Goal: Task Accomplishment & Management: Use online tool/utility

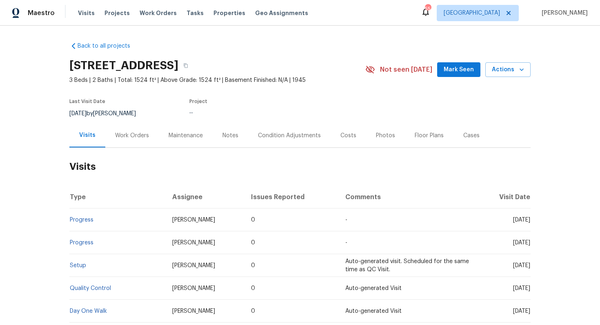
click at [138, 135] on div "Work Orders" at bounding box center [132, 136] width 34 height 8
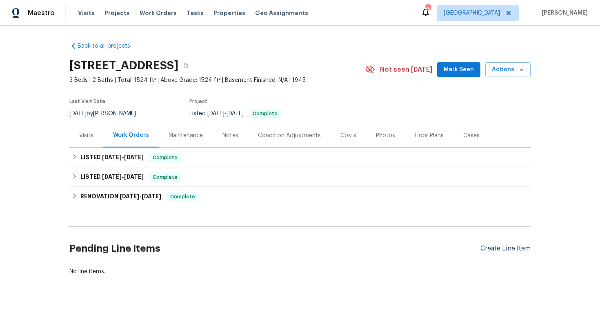
click at [507, 246] on div "Create Line Item" at bounding box center [505, 249] width 50 height 8
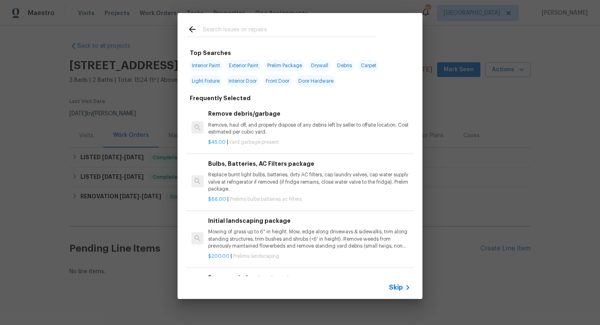
click at [284, 31] on input "text" at bounding box center [289, 30] width 173 height 12
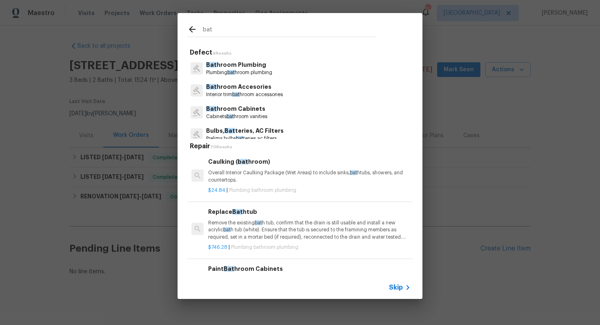
type input "batt"
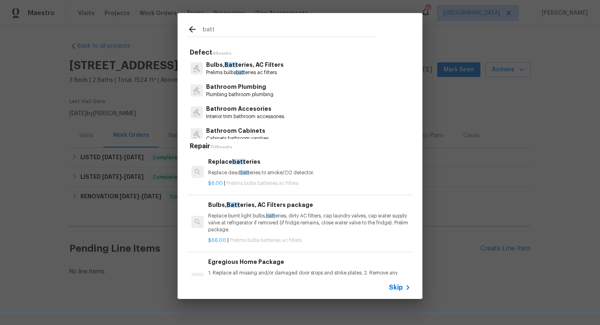
click at [233, 71] on p "Prelims bulbs batt eries ac filters" at bounding box center [244, 72] width 77 height 7
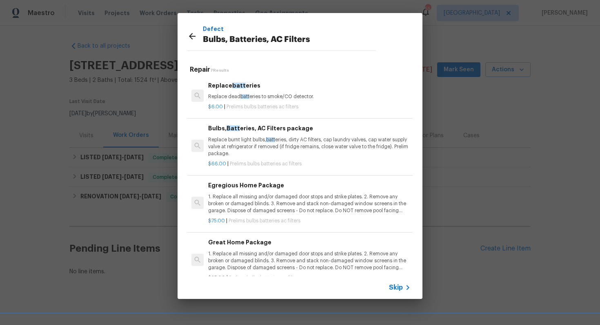
click at [235, 95] on p "Replace dead batt eries to smoke/CO detector." at bounding box center [309, 96] width 202 height 7
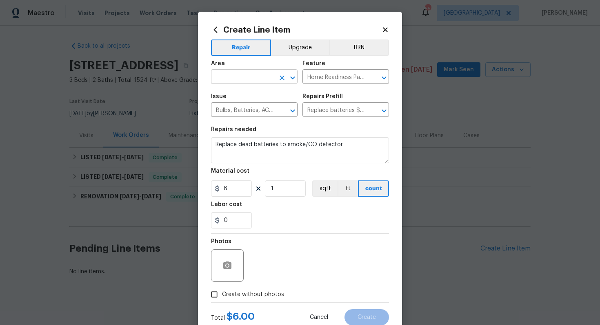
click at [232, 76] on input "text" at bounding box center [243, 77] width 64 height 13
click at [231, 111] on li "Interior Overall" at bounding box center [254, 109] width 86 height 13
type input "Interior Overall"
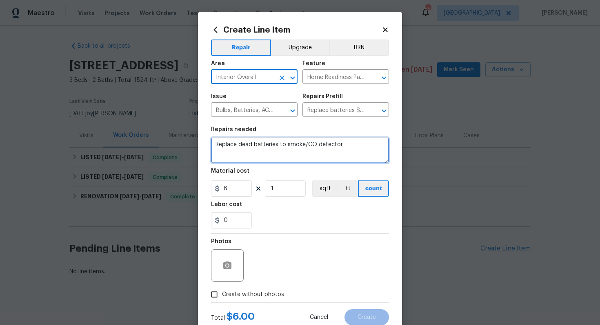
click at [254, 145] on textarea "Replace dead batteries to smoke/CO detector." at bounding box center [300, 150] width 178 height 26
paste textarea "Feedback received that the alarm is beeping. Please inspect the alarm to determ…"
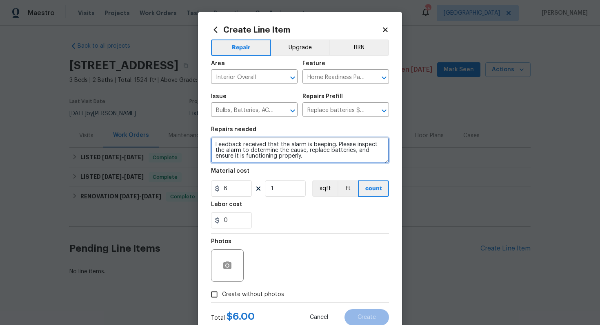
type textarea "Feedback received that the alarm is beeping. Please inspect the alarm to determ…"
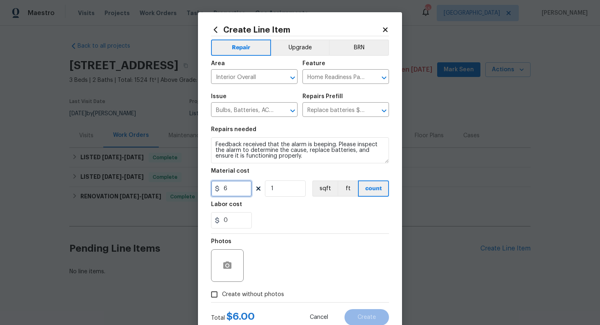
click at [232, 186] on input "6" at bounding box center [231, 189] width 41 height 16
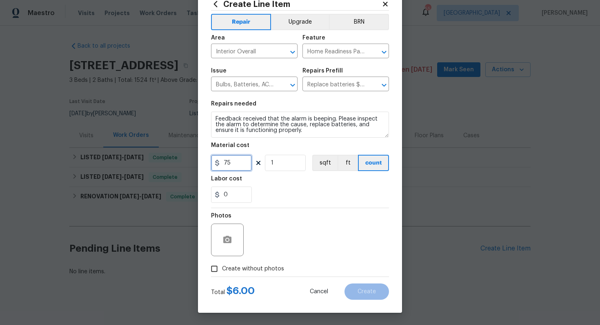
type input "75"
click at [229, 272] on span "Create without photos" at bounding box center [253, 269] width 62 height 9
click at [222, 272] on input "Create without photos" at bounding box center [213, 268] width 15 height 15
checkbox input "true"
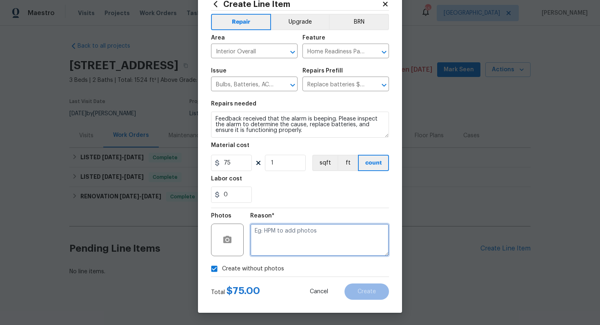
click at [295, 244] on textarea at bounding box center [319, 240] width 139 height 33
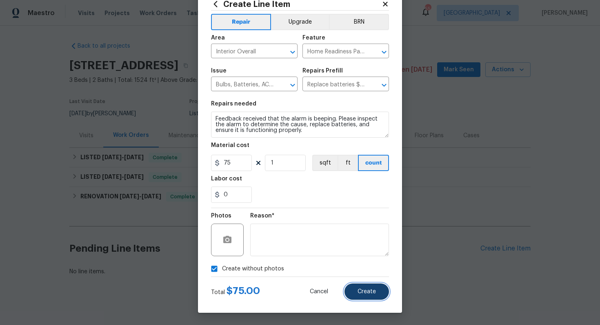
click at [357, 292] on button "Create" at bounding box center [366, 292] width 44 height 16
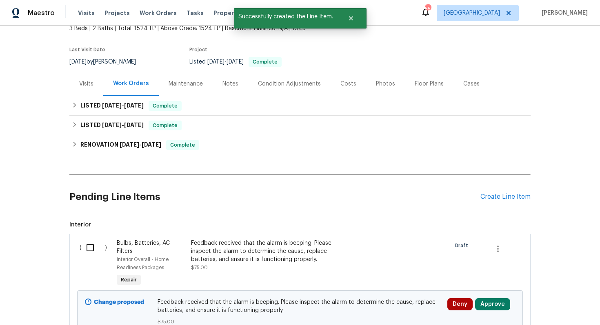
scroll to position [124, 0]
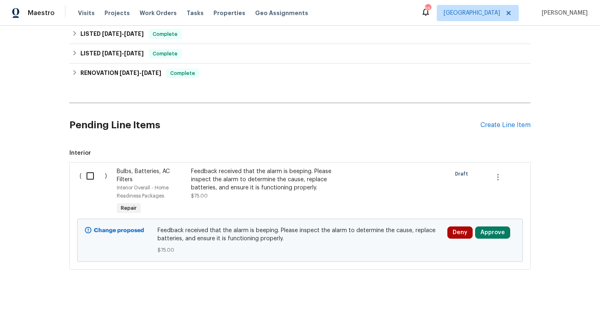
click at [97, 176] on input "checkbox" at bounding box center [93, 176] width 23 height 17
checkbox input "true"
click at [543, 304] on span "Create Work Order" at bounding box center [553, 305] width 54 height 10
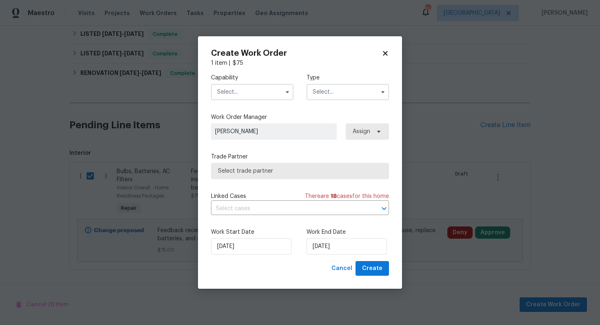
click at [264, 89] on input "text" at bounding box center [252, 92] width 82 height 16
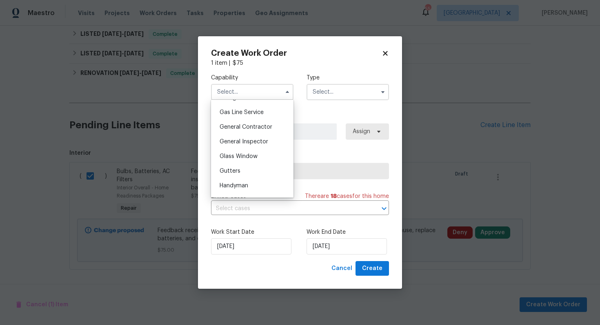
scroll to position [385, 0]
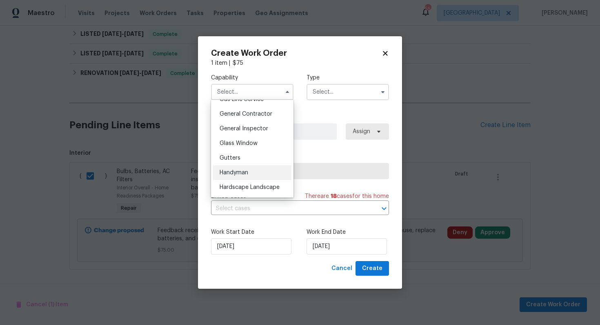
click at [238, 174] on span "Handyman" at bounding box center [233, 173] width 29 height 6
type input "Handyman"
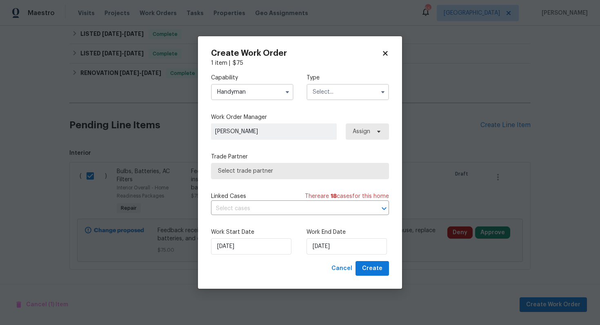
click at [349, 94] on input "text" at bounding box center [347, 92] width 82 height 16
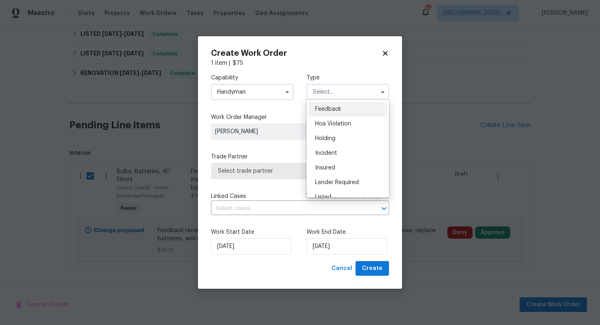
click at [342, 111] on div "Feedback" at bounding box center [347, 109] width 78 height 15
type input "Feedback"
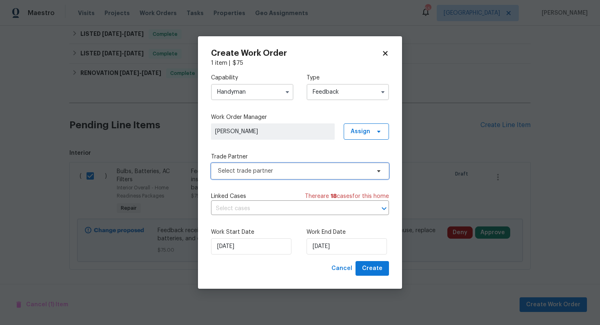
click at [268, 177] on span "Select trade partner" at bounding box center [300, 171] width 178 height 16
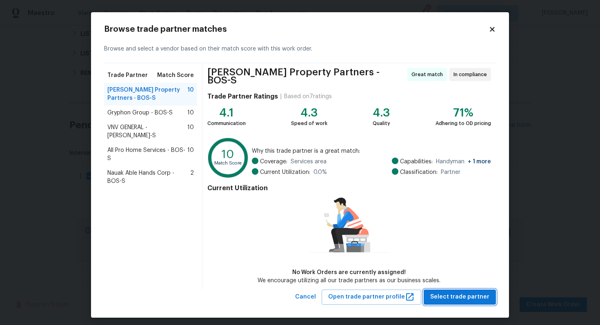
click at [447, 292] on span "Select trade partner" at bounding box center [459, 297] width 59 height 10
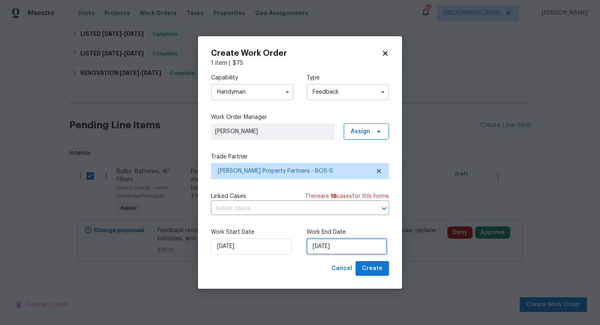
click at [330, 249] on input "[DATE]" at bounding box center [346, 247] width 80 height 16
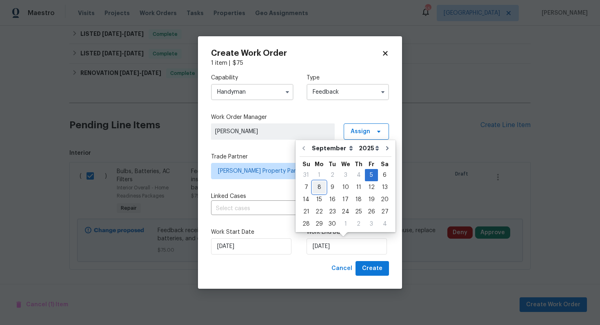
click at [320, 187] on div "8" at bounding box center [318, 187] width 13 height 11
type input "[DATE]"
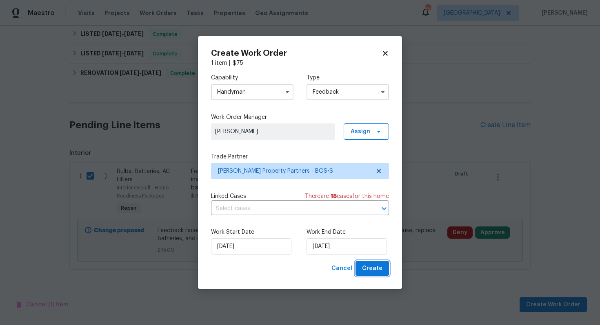
click at [374, 267] on span "Create" at bounding box center [372, 269] width 20 height 10
checkbox input "false"
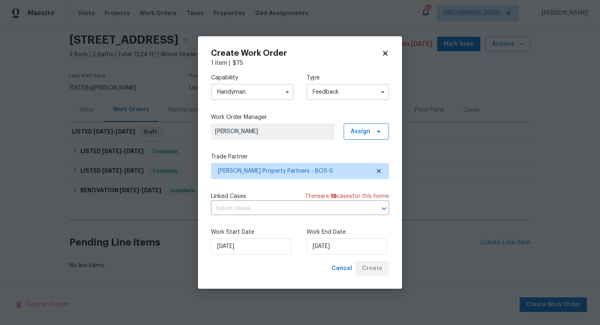
scroll to position [26, 0]
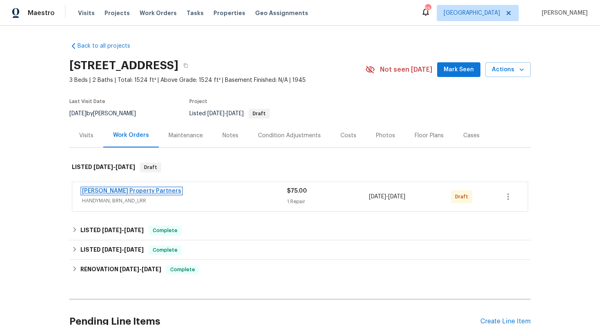
click at [108, 191] on link "[PERSON_NAME] Property Partners" at bounding box center [131, 191] width 99 height 6
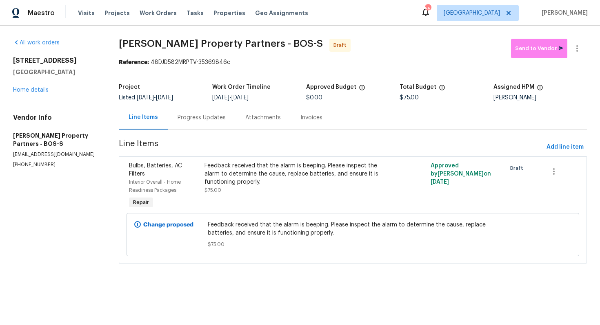
click at [227, 113] on div "Progress Updates" at bounding box center [202, 118] width 68 height 24
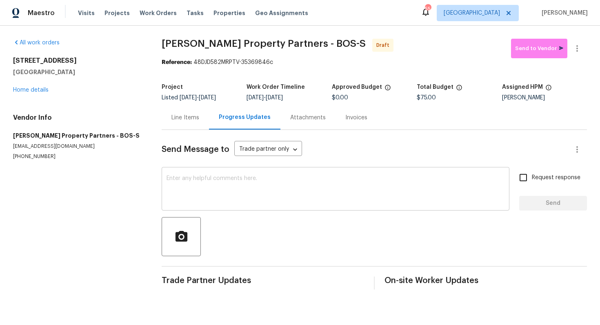
click at [218, 188] on textarea at bounding box center [335, 190] width 338 height 29
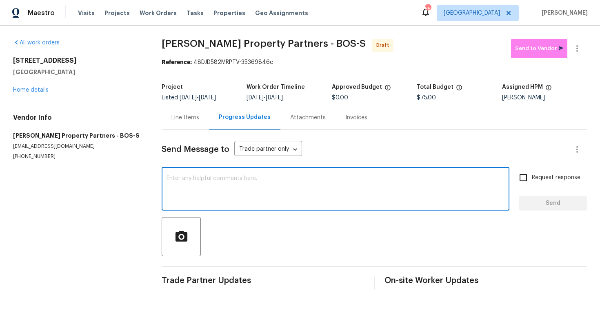
click at [247, 193] on textarea at bounding box center [335, 190] width 338 height 29
paste textarea "Hi this is [PERSON_NAME] with Opendoor. I’m confirming you received the WO for …"
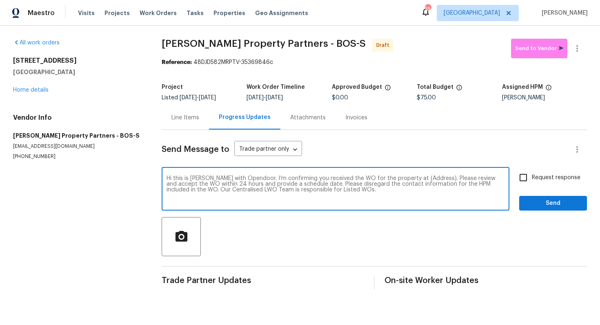
drag, startPoint x: 425, startPoint y: 177, endPoint x: 399, endPoint y: 175, distance: 26.2
click at [399, 175] on div "Hi this is Arvind with Opendoor. I’m confirming you received the WO for the pro…" at bounding box center [335, 190] width 347 height 42
click at [420, 178] on textarea "Hi this is [PERSON_NAME] with Opendoor. I’m confirming you received the WO for …" at bounding box center [335, 190] width 338 height 29
drag, startPoint x: 427, startPoint y: 179, endPoint x: 400, endPoint y: 176, distance: 27.1
click at [400, 176] on textarea "Hi this is [PERSON_NAME] with Opendoor. I’m confirming you received the WO for …" at bounding box center [335, 190] width 338 height 29
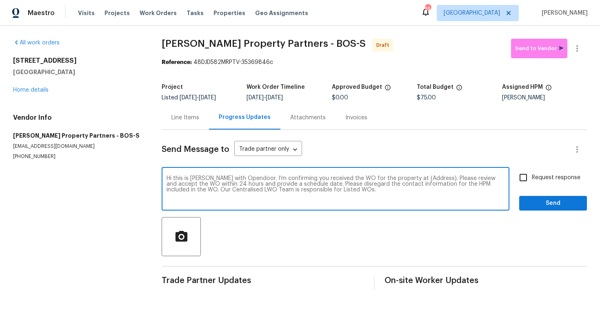
paste textarea "611 N Bedford St, East Bridgewater, MA 02333"
type textarea "Hi this is Arvind with Opendoor. I’m confirming you received the WO for the pro…"
click at [535, 179] on span "Request response" at bounding box center [555, 178] width 49 height 9
click at [531, 179] on input "Request response" at bounding box center [522, 177] width 17 height 17
checkbox input "true"
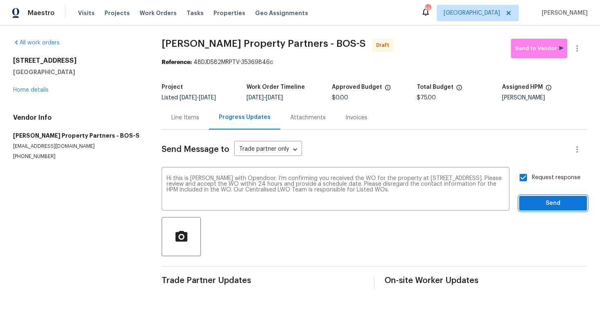
click at [542, 202] on span "Send" at bounding box center [552, 204] width 55 height 10
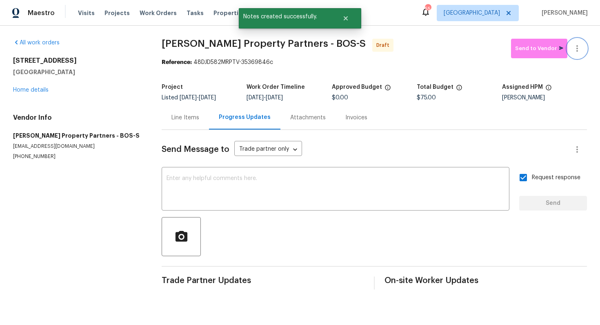
click at [578, 43] on button "button" at bounding box center [577, 49] width 20 height 20
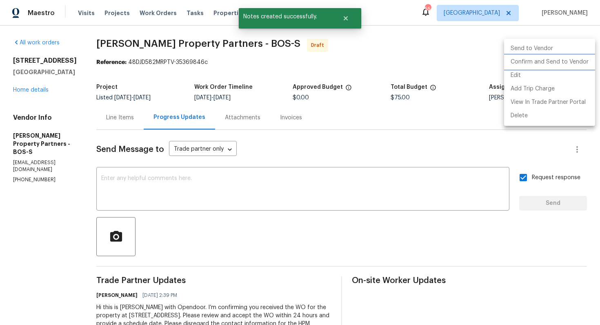
click at [544, 60] on li "Confirm and Send to Vendor" at bounding box center [549, 61] width 91 height 13
click at [416, 46] on div at bounding box center [300, 162] width 600 height 325
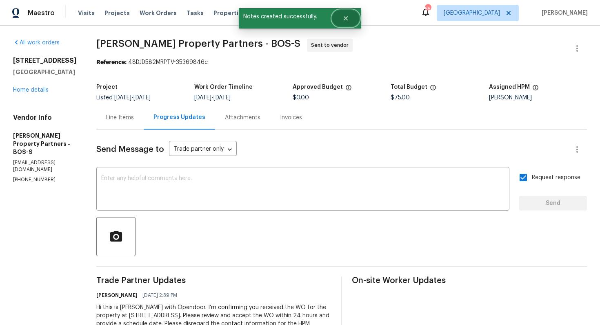
click at [352, 18] on button "Close" at bounding box center [345, 18] width 27 height 16
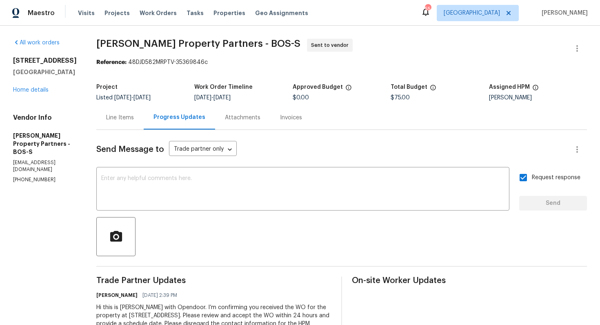
click at [251, 161] on div "Send Message to Trade partner only Trade partner only ​ x ​ Request response Se…" at bounding box center [341, 238] width 490 height 216
click at [235, 189] on textarea at bounding box center [302, 190] width 403 height 29
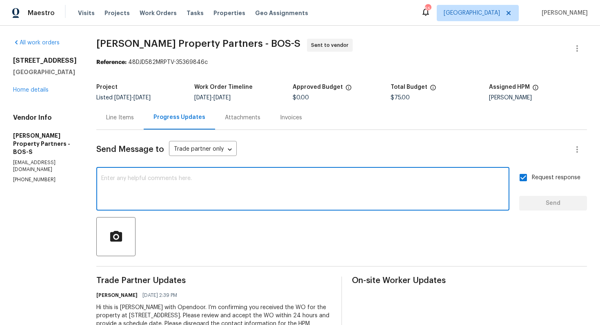
paste textarea "Attention All Work Orders must include before-photos (both close-up and wide-an…"
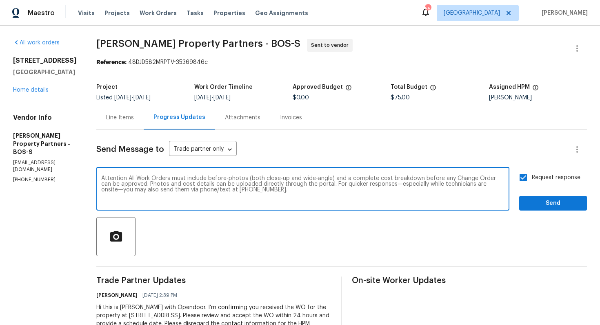
type textarea "Attention All Work Orders must include before-photos (both close-up and wide-an…"
click at [543, 203] on span "Send" at bounding box center [552, 204] width 55 height 10
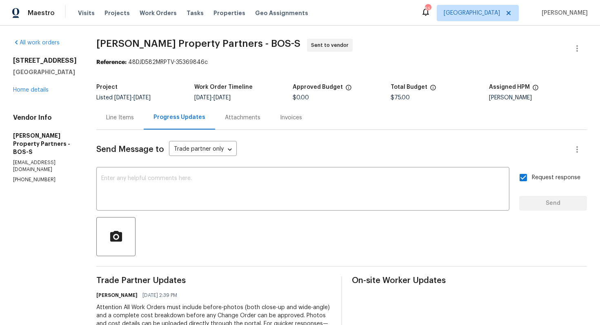
click at [162, 42] on span "Portillo Property Partners - BOS-S" at bounding box center [198, 44] width 204 height 10
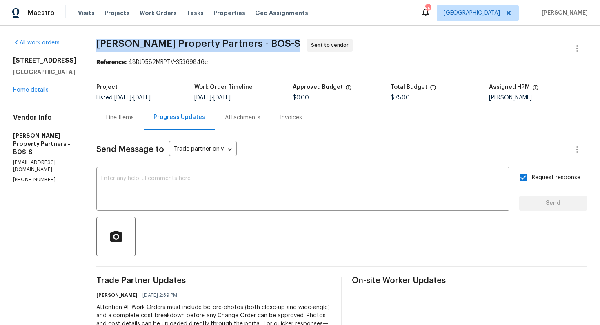
copy span "Portillo Property Partners - BOS-S"
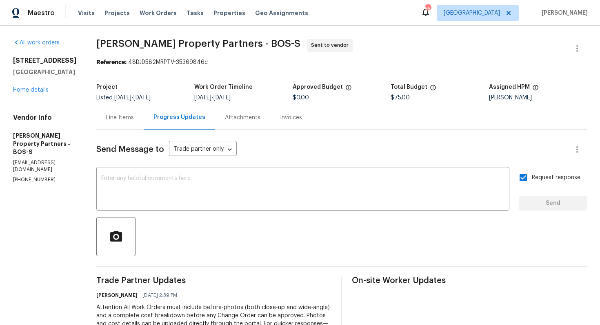
click at [188, 60] on div "Reference: 48DJD582MRPTV-35369846c" at bounding box center [341, 62] width 490 height 8
drag, startPoint x: 167, startPoint y: 64, endPoint x: 257, endPoint y: 62, distance: 89.7
click at [257, 63] on div "Reference: 48DJD582MRPTV-35369846c" at bounding box center [341, 62] width 490 height 8
copy div "48DJD582MRPTV-35369846c"
click at [395, 40] on span "Portillo Property Partners - BOS-S Sent to vendor" at bounding box center [331, 49] width 471 height 20
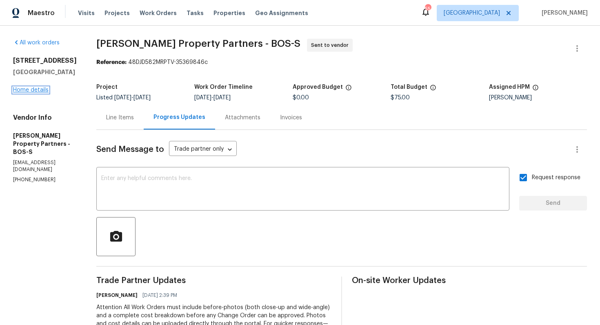
click at [22, 89] on link "Home details" at bounding box center [30, 90] width 35 height 6
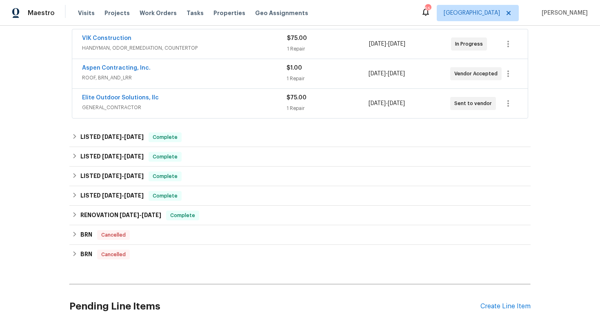
scroll to position [217, 0]
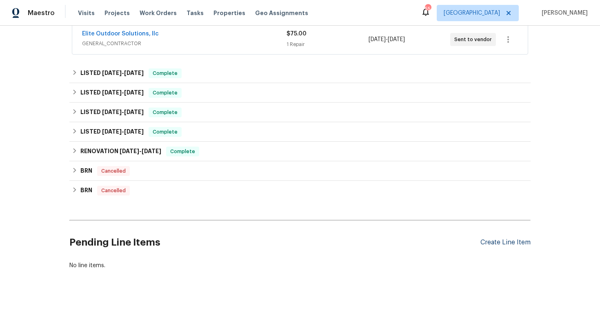
click at [489, 241] on div "Create Line Item" at bounding box center [505, 243] width 50 height 8
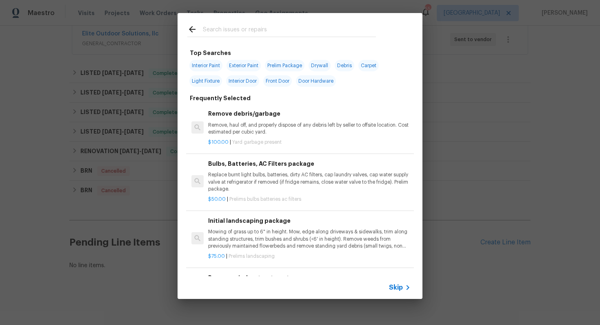
click at [250, 35] on input "text" at bounding box center [289, 30] width 173 height 12
type input "pest"
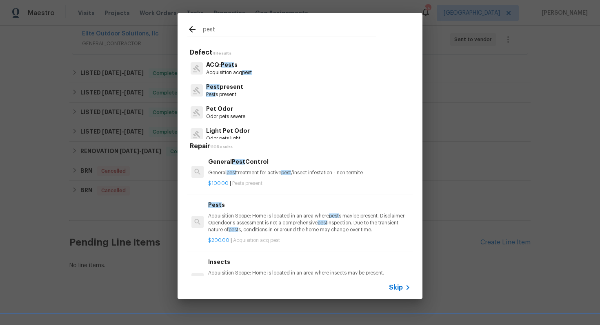
click at [241, 170] on p "General pest treatment for active pest /insect [MEDICAL_DATA] - non termite" at bounding box center [309, 173] width 202 height 7
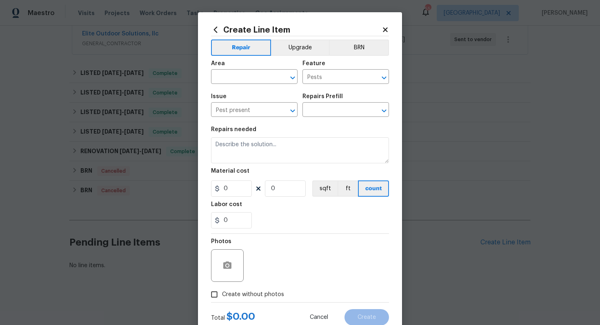
type input "General Pest Control $100.00"
type textarea "General pest treatment for active pest/insect infestation - non termite"
type input "100"
type input "1"
click at [241, 80] on input "text" at bounding box center [243, 77] width 64 height 13
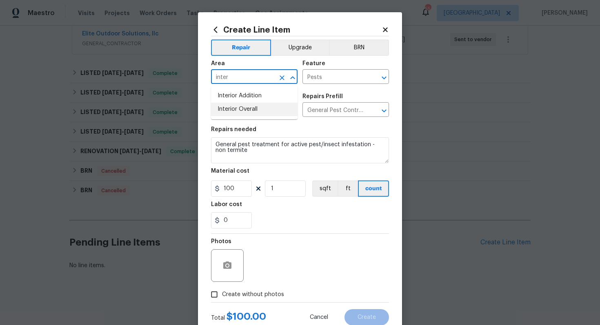
type input "inter"
click at [247, 112] on li "Interior Overall" at bounding box center [254, 109] width 86 height 13
type input "Interior Overall"
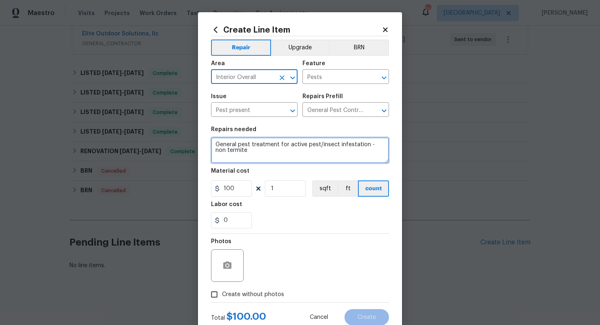
click at [263, 146] on textarea "General pest treatment for active pest/insect infestation - non termite" at bounding box center [300, 150] width 178 height 26
paste textarea "The property is completely infested with spiders. Please perform a full pest co…"
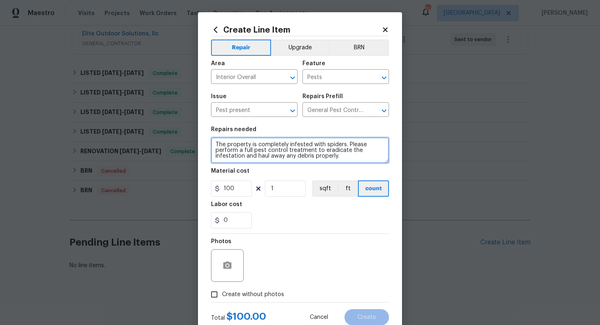
type textarea "The property is completely infested with spiders. Please perform a full pest co…"
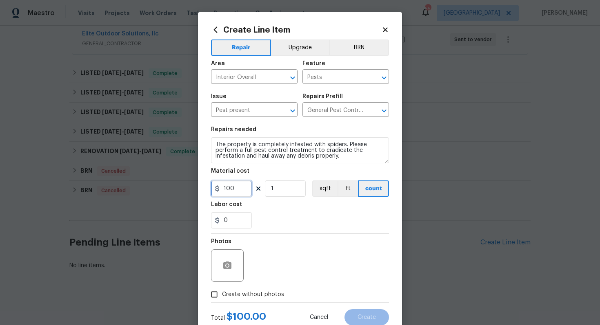
click at [233, 186] on input "100" at bounding box center [231, 189] width 41 height 16
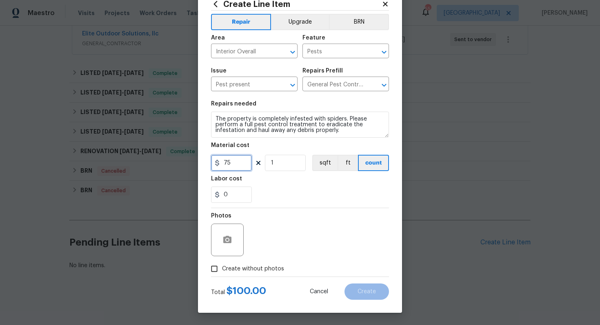
type input "75"
click at [226, 237] on icon "button" at bounding box center [227, 239] width 8 height 7
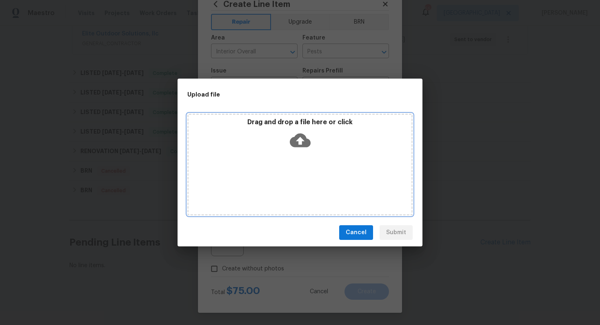
click at [299, 140] on icon at bounding box center [300, 140] width 21 height 21
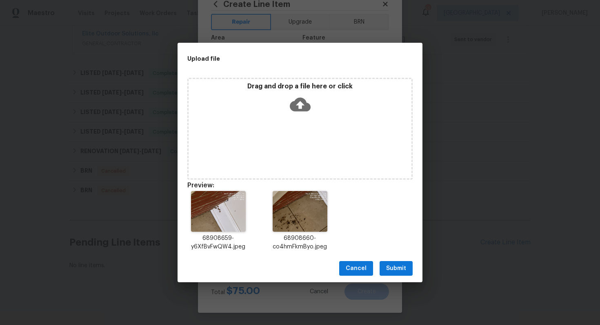
click at [397, 267] on span "Submit" at bounding box center [396, 269] width 20 height 10
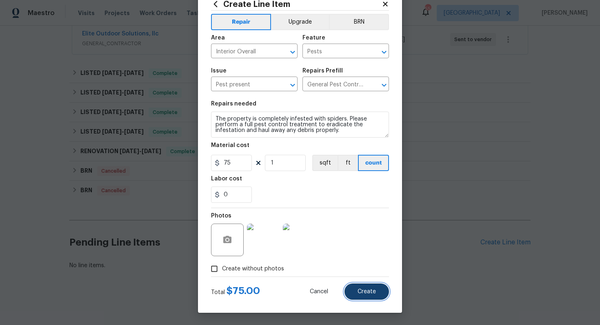
click at [361, 293] on span "Create" at bounding box center [366, 292] width 18 height 6
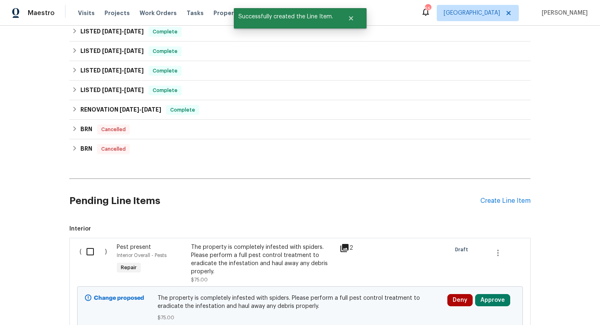
scroll to position [326, 0]
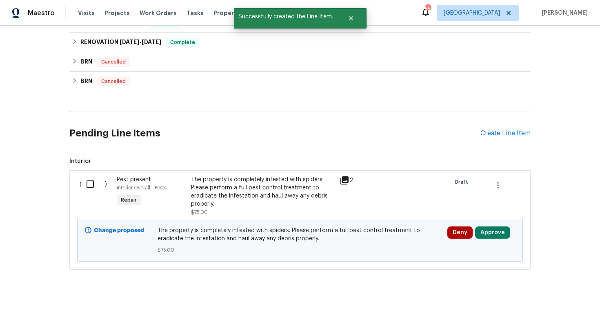
click at [89, 187] on input "checkbox" at bounding box center [93, 184] width 23 height 17
checkbox input "true"
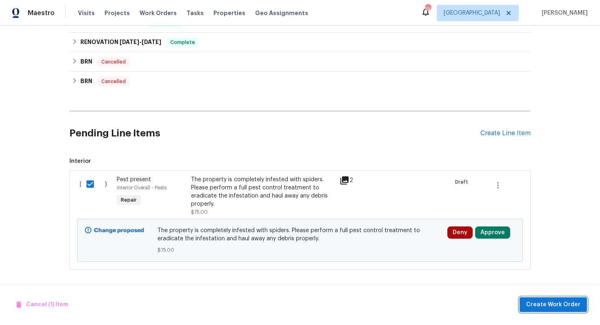
click at [537, 304] on span "Create Work Order" at bounding box center [553, 305] width 54 height 10
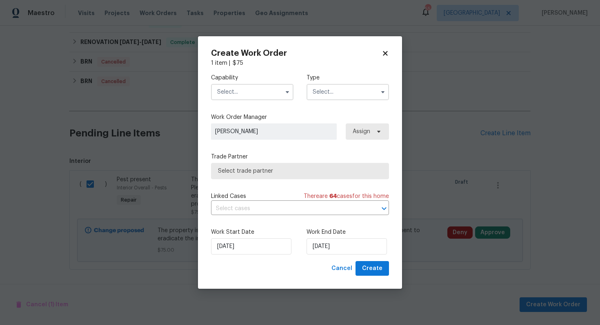
click at [253, 90] on input "text" at bounding box center [252, 92] width 82 height 16
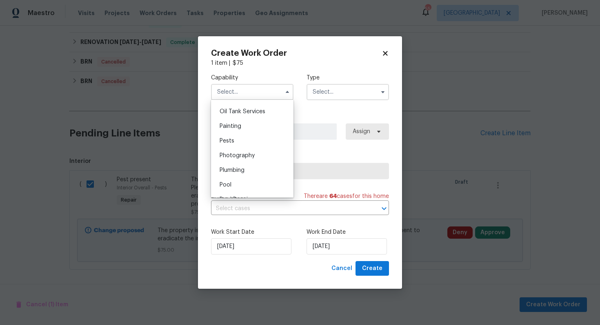
scroll to position [682, 0]
click at [244, 126] on div "Pests" at bounding box center [252, 126] width 78 height 15
type input "Pests"
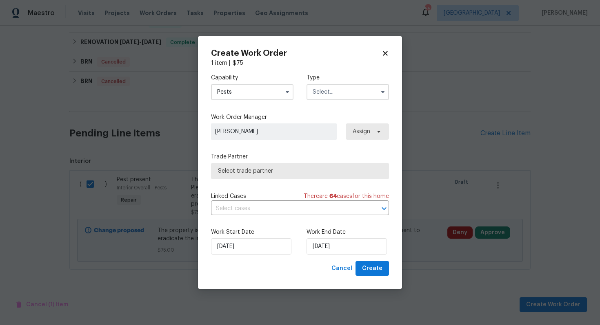
click at [338, 91] on input "text" at bounding box center [347, 92] width 82 height 16
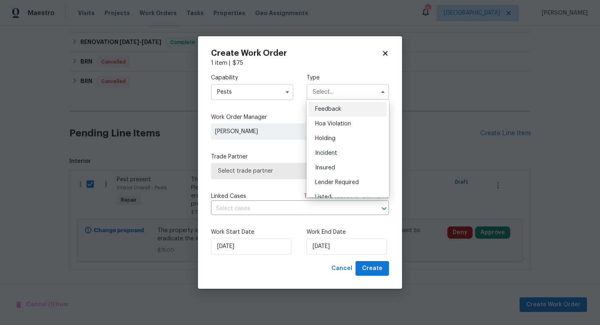
click at [334, 111] on span "Feedback" at bounding box center [328, 109] width 26 height 6
type input "Feedback"
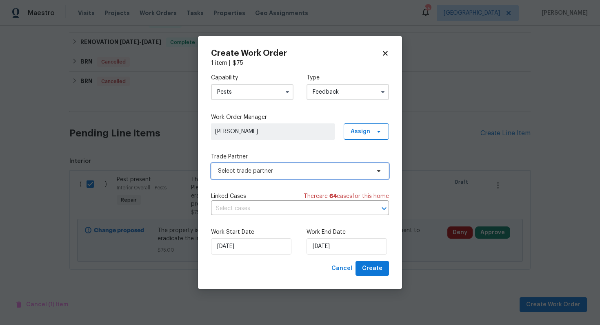
click at [237, 171] on span "Select trade partner" at bounding box center [294, 171] width 152 height 8
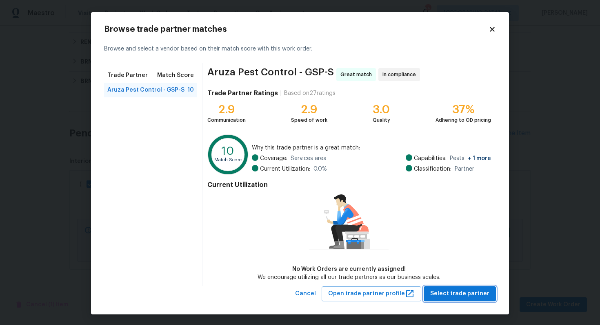
click at [449, 290] on span "Select trade partner" at bounding box center [459, 294] width 59 height 10
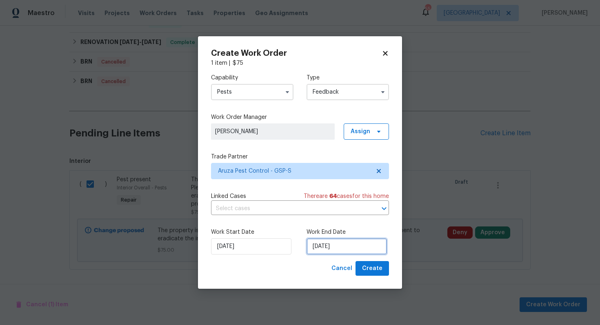
click at [318, 243] on input "[DATE]" at bounding box center [346, 247] width 80 height 16
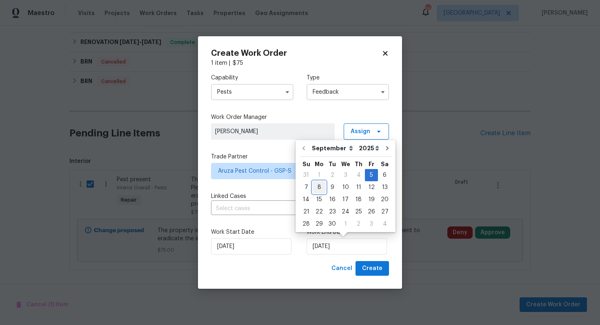
click at [319, 185] on div "8" at bounding box center [318, 187] width 13 height 11
type input "[DATE]"
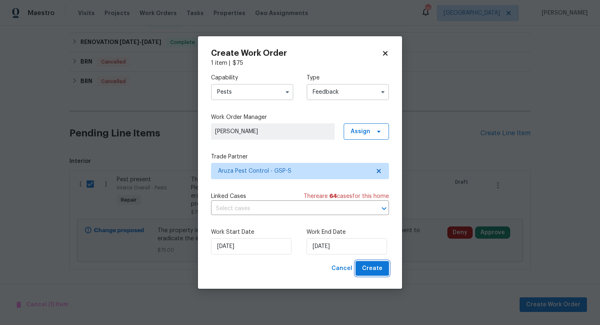
click at [372, 268] on span "Create" at bounding box center [372, 269] width 20 height 10
checkbox input "false"
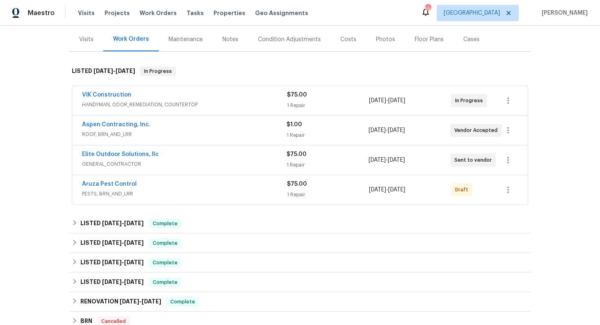
scroll to position [101, 0]
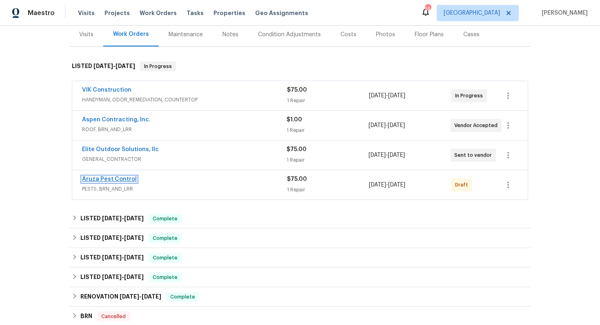
click at [102, 178] on link "Aruza Pest Control" at bounding box center [109, 180] width 55 height 6
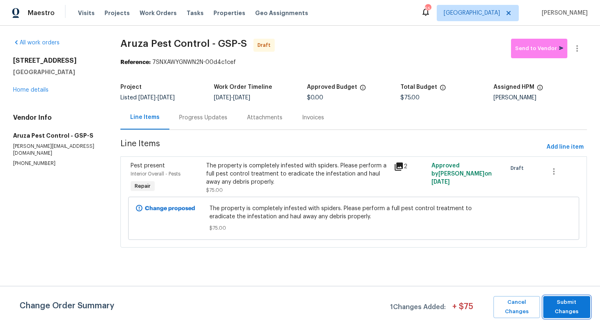
click at [558, 303] on span "Submit Changes" at bounding box center [566, 307] width 39 height 19
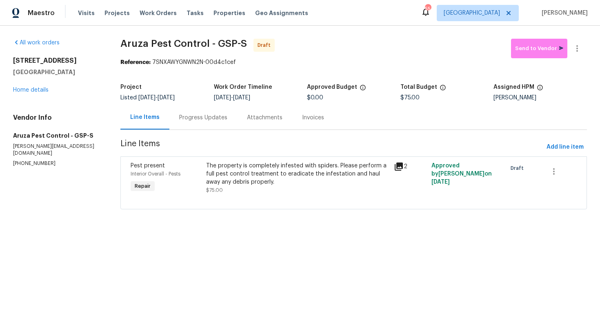
click at [201, 122] on div "Progress Updates" at bounding box center [203, 118] width 68 height 24
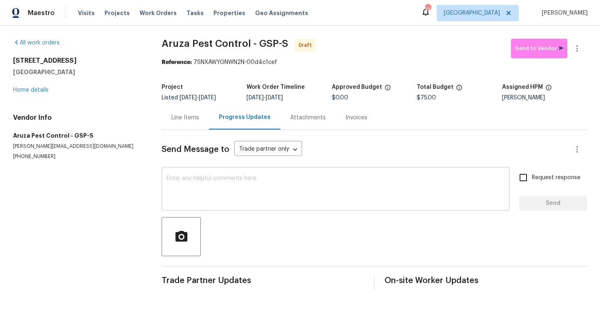
click at [192, 188] on textarea at bounding box center [335, 190] width 338 height 29
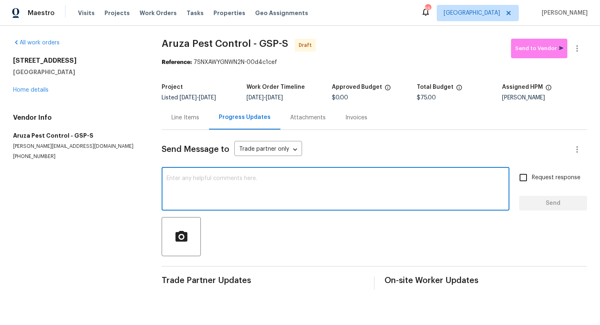
click at [241, 186] on textarea at bounding box center [335, 190] width 338 height 29
paste textarea "Hi this is [PERSON_NAME] with Opendoor. I’m confirming you received the WO for …"
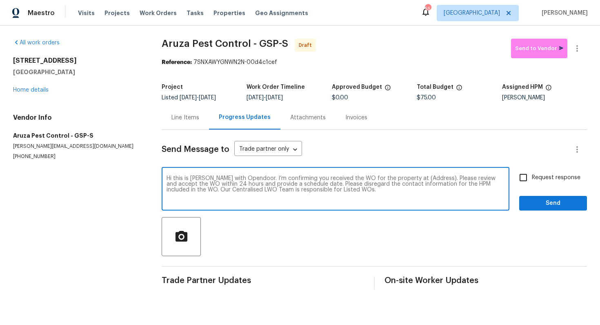
drag, startPoint x: 425, startPoint y: 179, endPoint x: 401, endPoint y: 177, distance: 24.5
click at [401, 177] on textarea "Hi this is [PERSON_NAME] with Opendoor. I’m confirming you received the WO for …" at bounding box center [335, 190] width 338 height 29
paste textarea "[STREET_ADDRESS]"
type textarea "Hi this is [PERSON_NAME] with Opendoor. I’m confirming you received the WO for …"
click at [526, 178] on input "Request response" at bounding box center [522, 177] width 17 height 17
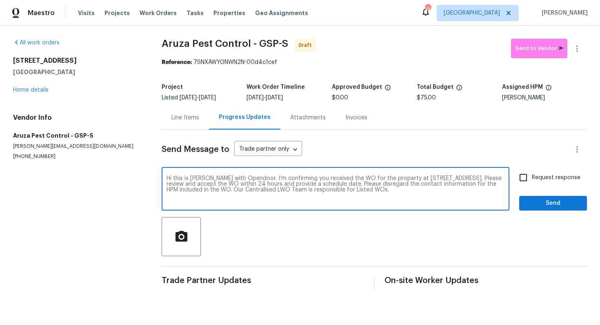
checkbox input "true"
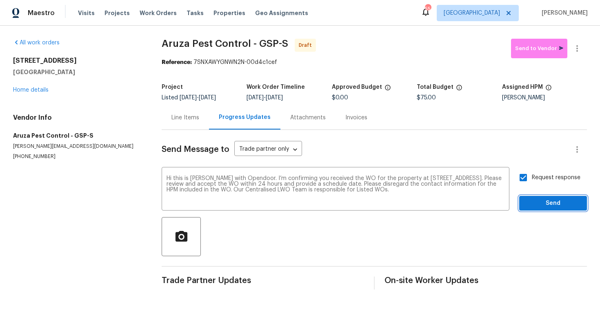
click at [541, 203] on span "Send" at bounding box center [552, 204] width 55 height 10
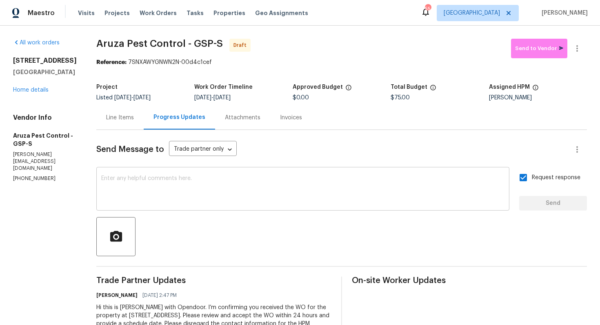
click at [279, 196] on textarea at bounding box center [302, 190] width 403 height 29
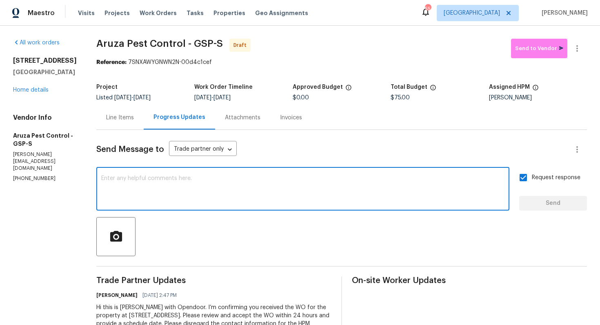
click at [215, 198] on textarea at bounding box center [302, 190] width 403 height 29
paste textarea "Attention All Work Orders must include before-photos (both close-up and wide-an…"
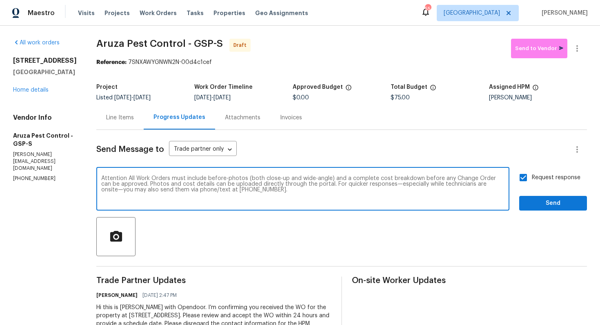
scroll to position [34, 0]
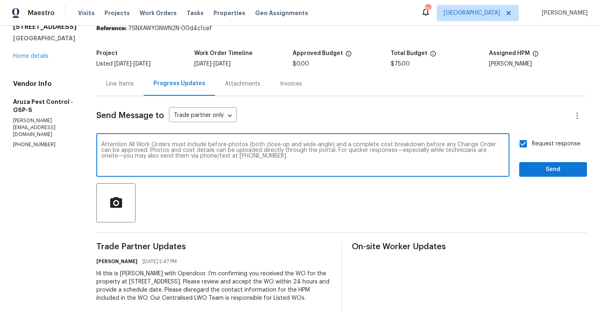
type textarea "Attention All Work Orders must include before-photos (both close-up and wide-an…"
click at [539, 173] on span "Send" at bounding box center [552, 170] width 55 height 10
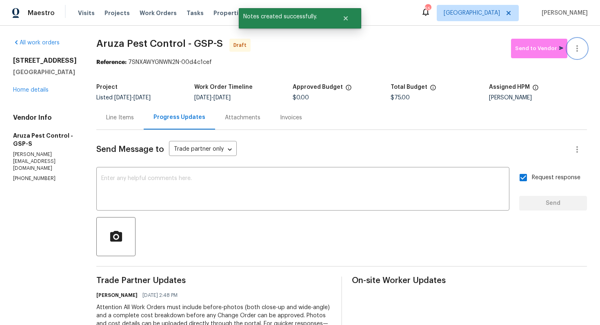
click at [577, 53] on icon "button" at bounding box center [577, 49] width 10 height 10
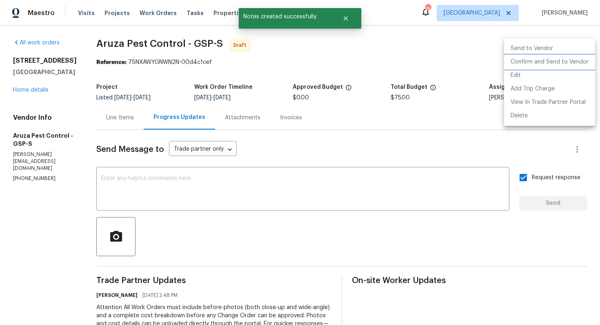
click at [533, 61] on li "Confirm and Send to Vendor" at bounding box center [549, 61] width 91 height 13
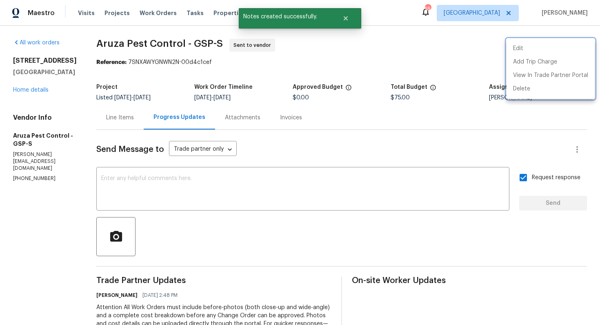
click at [351, 19] on div at bounding box center [300, 162] width 600 height 325
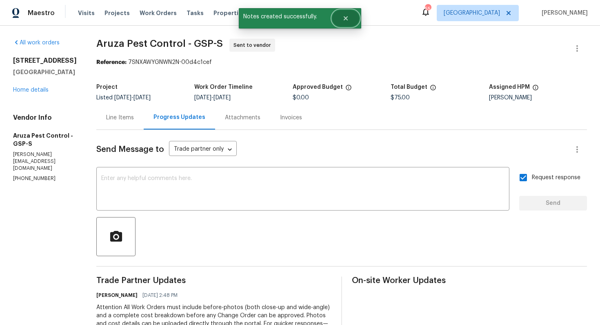
click at [346, 19] on icon "Close" at bounding box center [345, 18] width 4 height 4
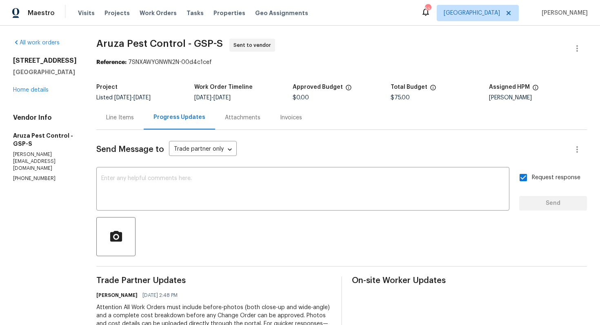
click at [123, 46] on span "Aruza Pest Control - GSP-S" at bounding box center [159, 44] width 126 height 10
copy span "Aruza Pest Control - GSP-S"
click at [283, 70] on section "Aruza Pest Control - GSP-S Sent to vendor Reference: 7SNXAWYGNWN2N-00d4c1cef Pr…" at bounding box center [341, 225] width 490 height 372
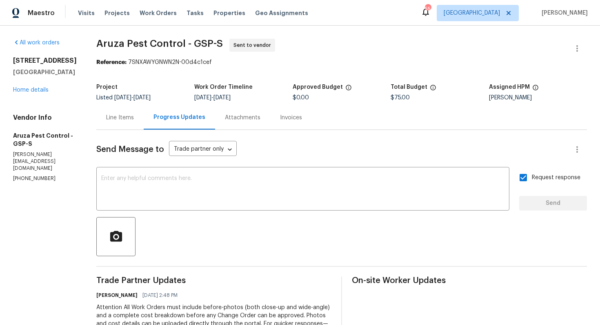
click at [159, 76] on section "Aruza Pest Control - GSP-S Sent to vendor Reference: 7SNXAWYGNWN2N-00d4c1cef Pr…" at bounding box center [341, 225] width 490 height 372
drag, startPoint x: 129, startPoint y: 62, endPoint x: 221, endPoint y: 61, distance: 91.4
click at [221, 61] on div "Reference: 7SNXAWYGNWN2N-00d4c1cef" at bounding box center [341, 62] width 490 height 8
copy div "7SNXAWYGNWN2N-00d4c1cef"
click at [399, 55] on span "Aruza Pest Control - GSP-S Sent to vendor" at bounding box center [331, 49] width 471 height 20
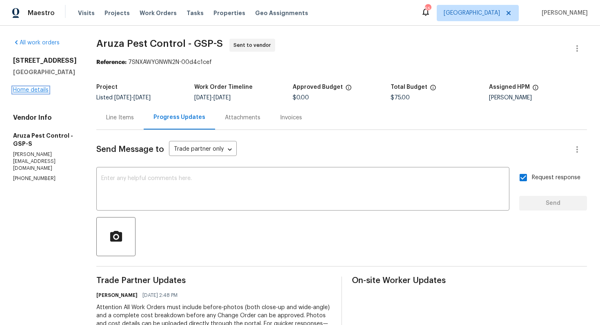
click at [41, 90] on link "Home details" at bounding box center [30, 90] width 35 height 6
